Goal: Task Accomplishment & Management: Complete application form

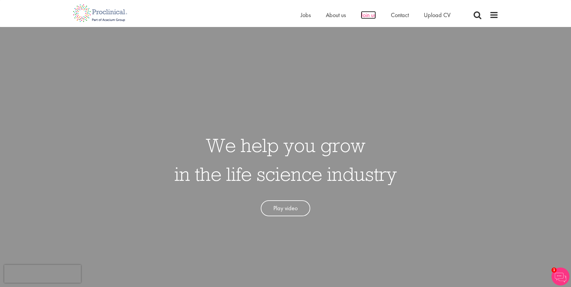
click at [363, 15] on span "Join us" at bounding box center [368, 15] width 15 height 8
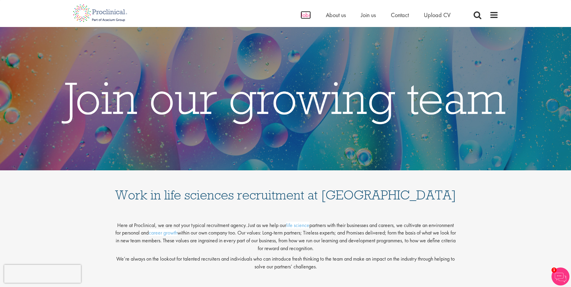
click at [302, 15] on span "Jobs" at bounding box center [306, 15] width 10 height 8
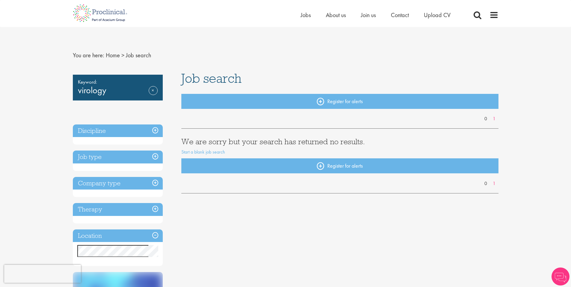
click at [156, 129] on h3 "Discipline" at bounding box center [118, 130] width 90 height 13
click at [155, 90] on link "Remove" at bounding box center [153, 94] width 9 height 17
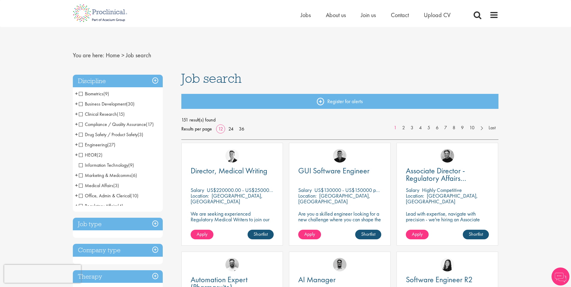
click at [156, 79] on h3 "Discipline" at bounding box center [118, 81] width 90 height 13
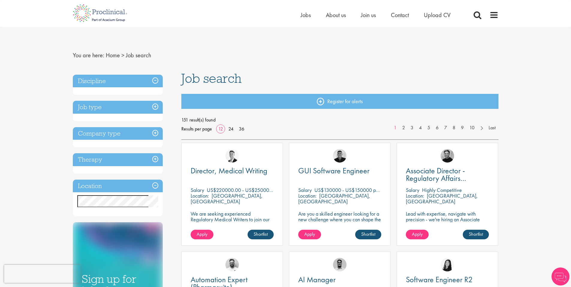
click at [155, 82] on h3 "Discipline" at bounding box center [118, 81] width 90 height 13
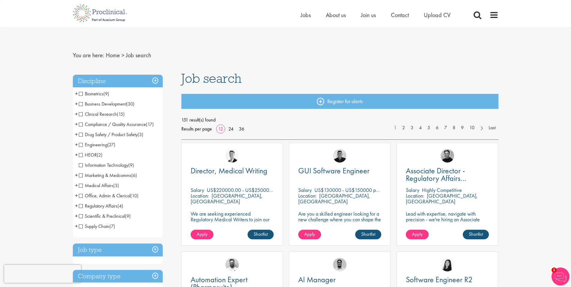
click at [76, 216] on span "+" at bounding box center [76, 215] width 3 height 9
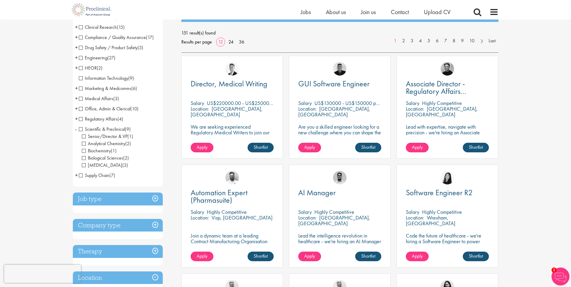
scroll to position [90, 0]
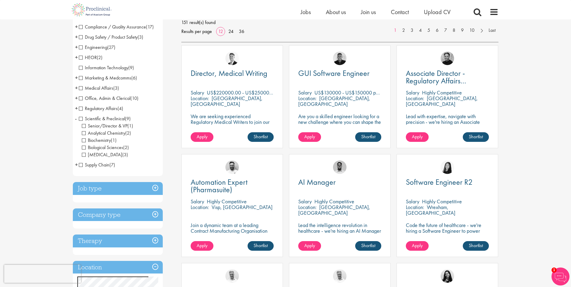
click at [80, 118] on span "Scientific & Preclinical" at bounding box center [102, 118] width 46 height 6
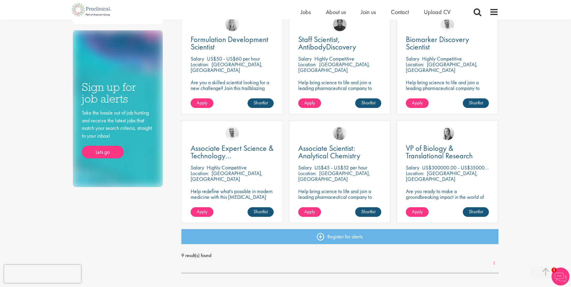
scroll to position [240, 0]
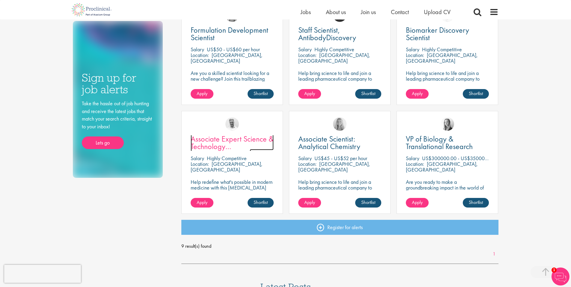
click at [213, 140] on span "Associate Expert Science & Technology ([MEDICAL_DATA])" at bounding box center [232, 146] width 83 height 25
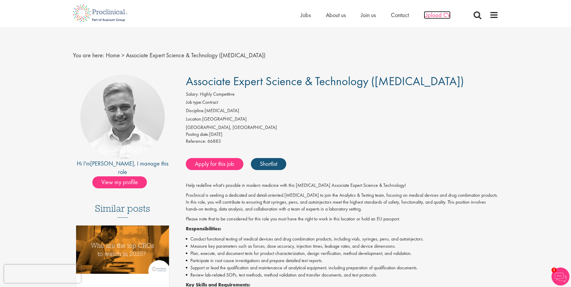
click at [434, 17] on span "Upload CV" at bounding box center [437, 15] width 27 height 8
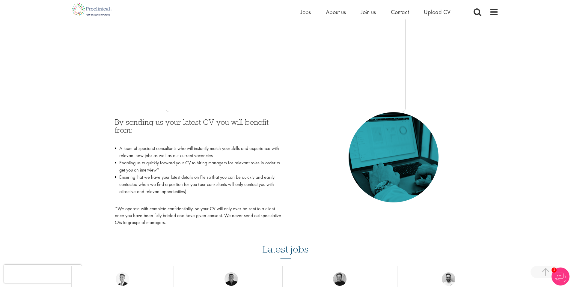
scroll to position [56, 0]
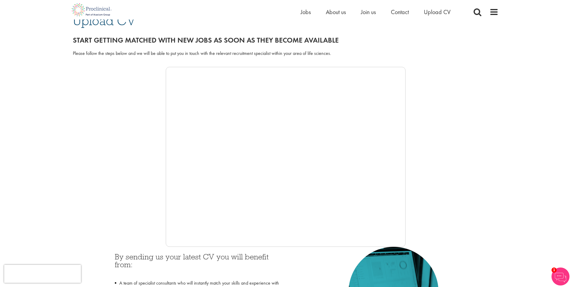
click at [452, 88] on div at bounding box center [286, 157] width 426 height 180
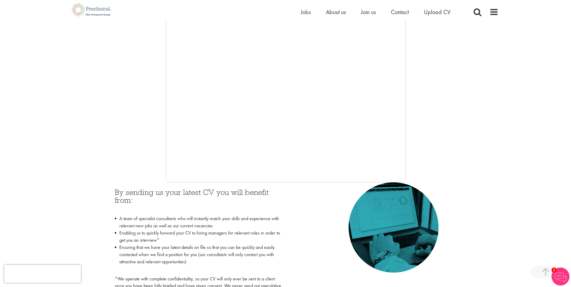
scroll to position [116, 0]
